Goal: Information Seeking & Learning: Learn about a topic

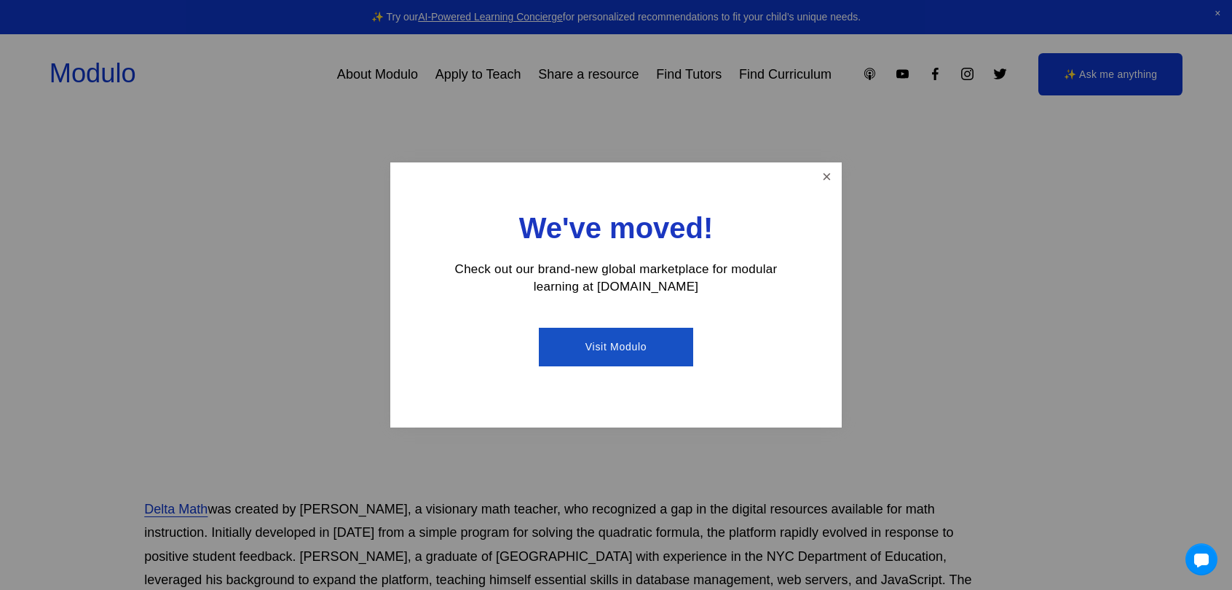
scroll to position [594, 47]
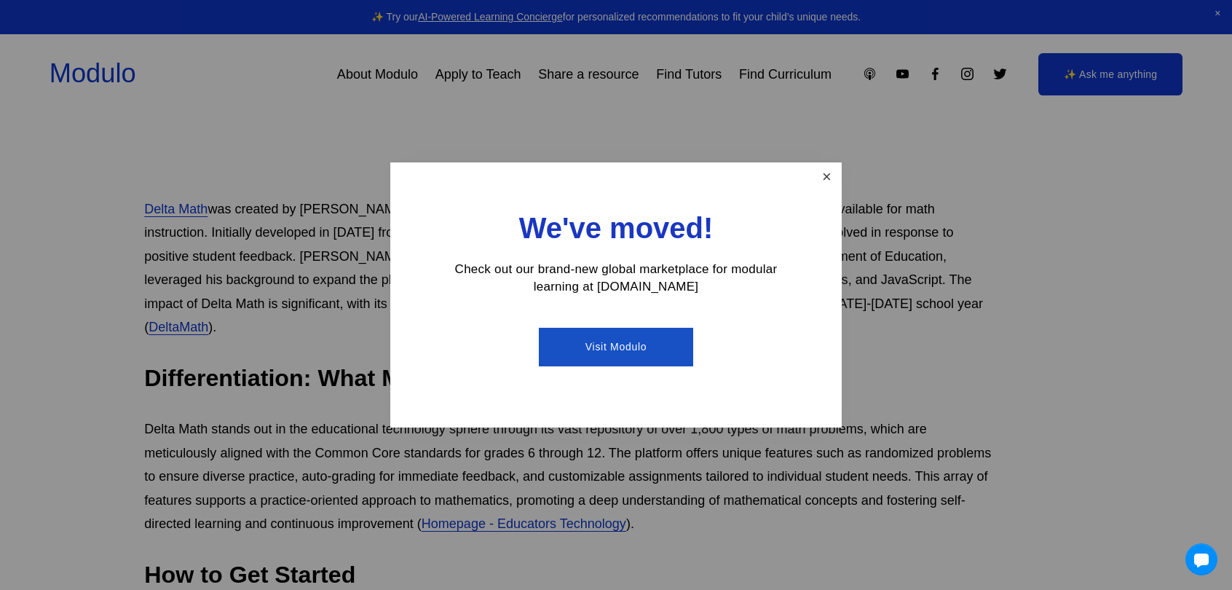
click at [824, 184] on link "Close" at bounding box center [826, 177] width 25 height 25
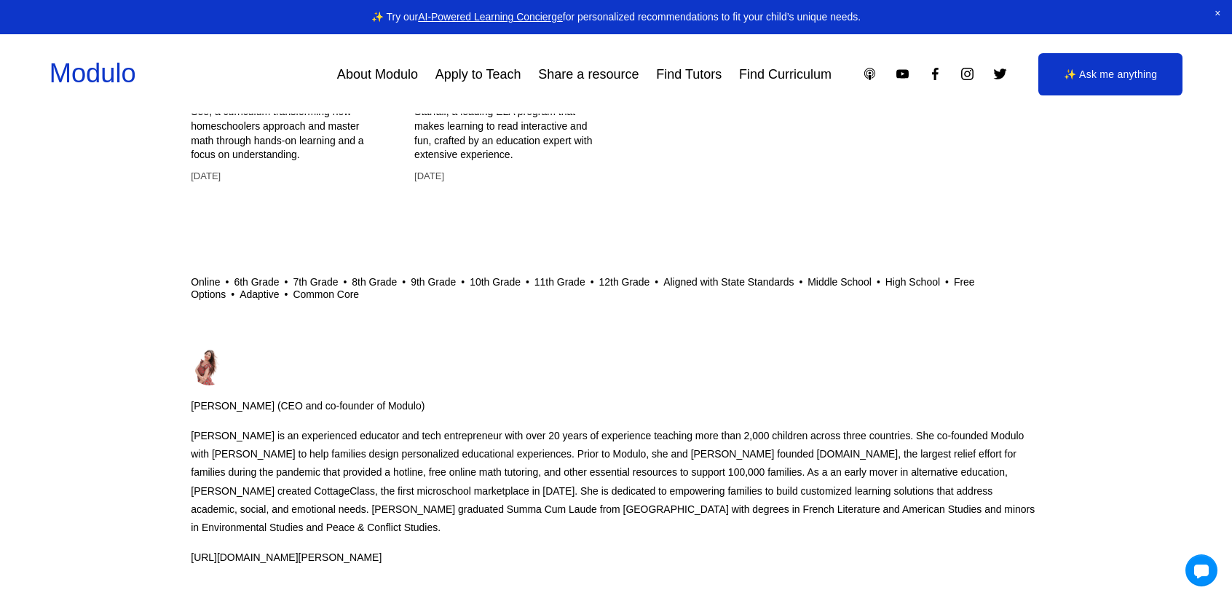
scroll to position [6686, 0]
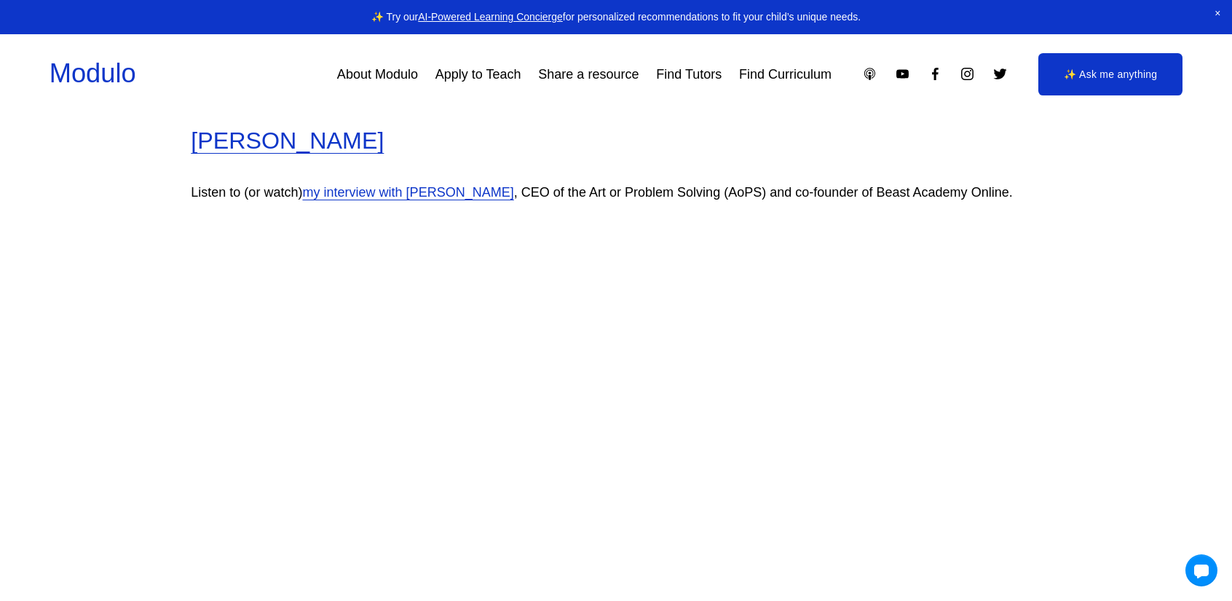
scroll to position [3983, 0]
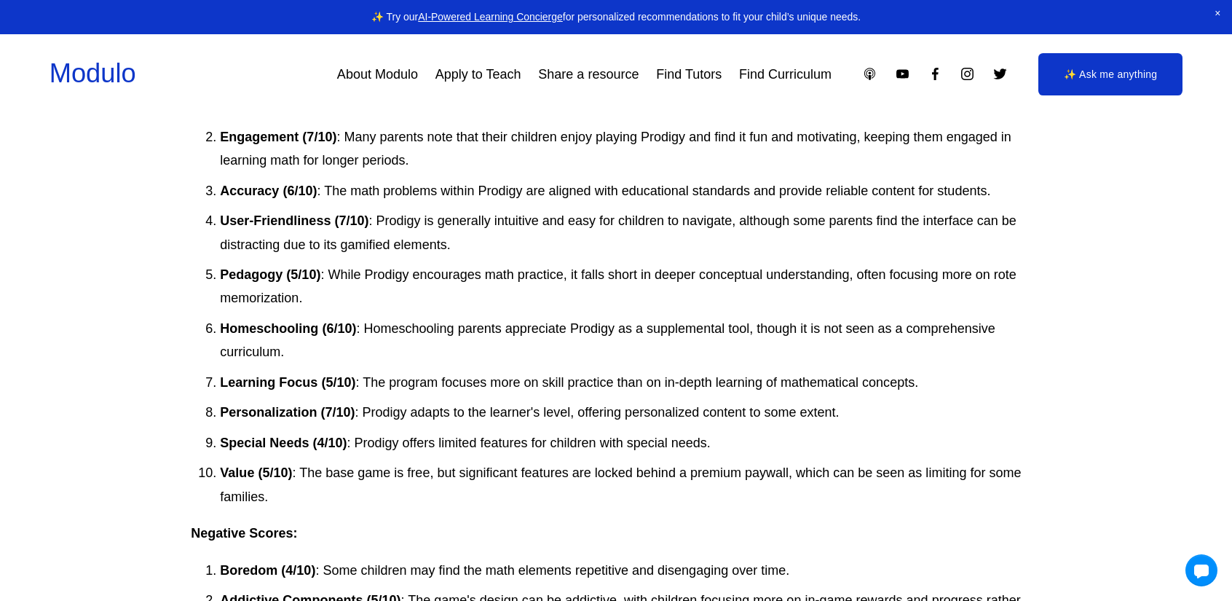
scroll to position [4525, 0]
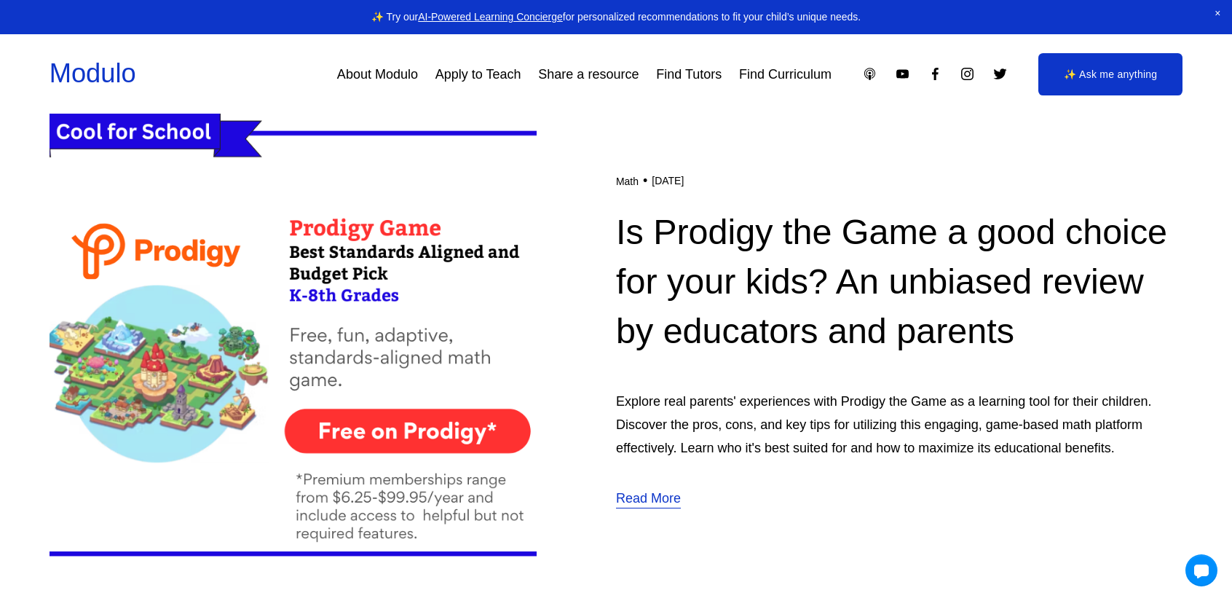
scroll to position [364, 0]
